Goal: Complete application form

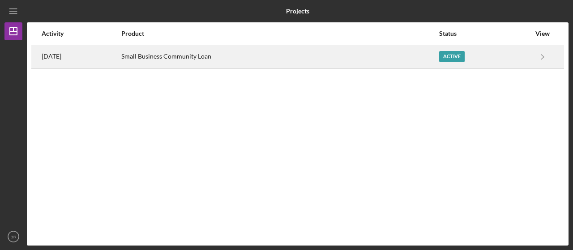
click at [102, 60] on div "[DATE]" at bounding box center [81, 57] width 79 height 22
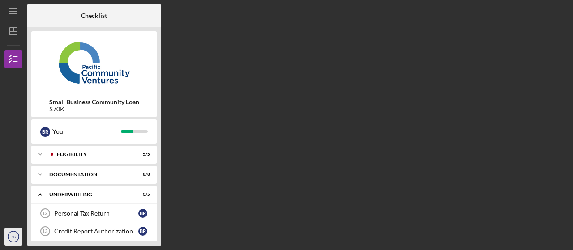
click at [13, 231] on icon "BR" at bounding box center [13, 237] width 18 height 22
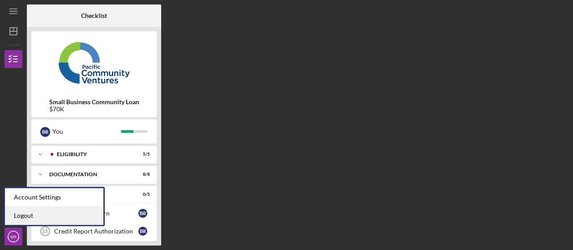
click at [21, 218] on link "Logout" at bounding box center [54, 216] width 99 height 18
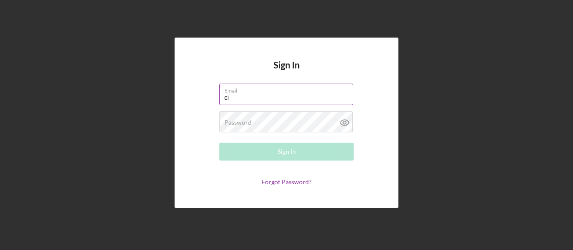
type input "citlalihuerta@yahoo.com"
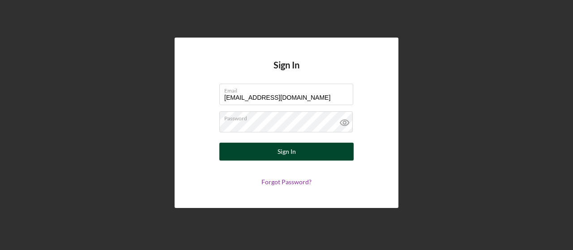
click at [284, 155] on div "Sign In" at bounding box center [287, 152] width 18 height 18
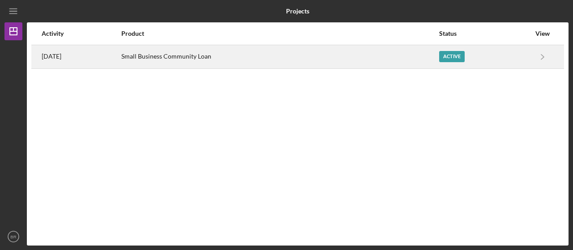
click at [120, 60] on div "2 weeks ago" at bounding box center [81, 57] width 79 height 22
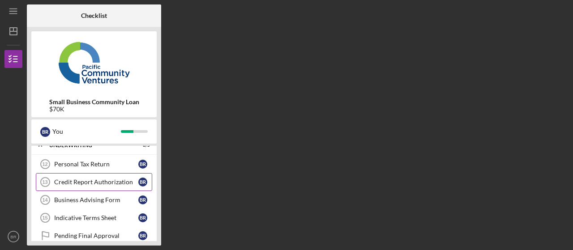
scroll to position [35, 0]
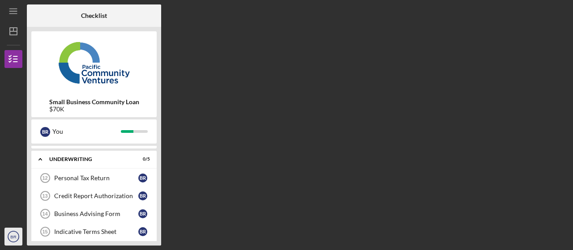
click at [13, 234] on icon "BR" at bounding box center [13, 237] width 18 height 22
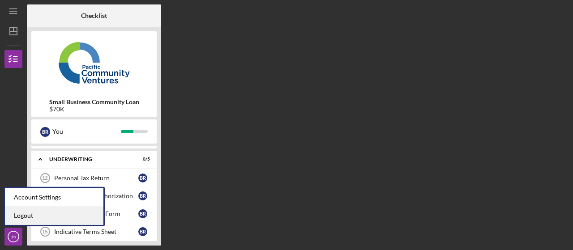
click at [17, 216] on link "Logout" at bounding box center [54, 216] width 99 height 18
